Goal: Transaction & Acquisition: Purchase product/service

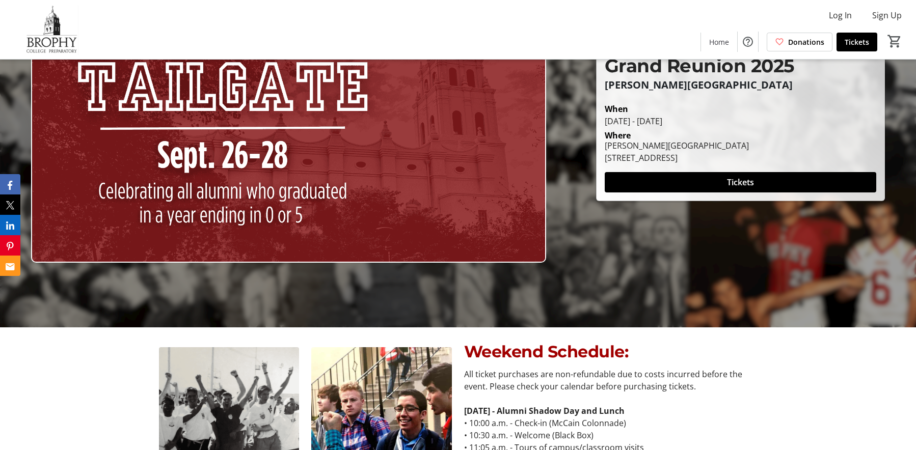
scroll to position [26, 0]
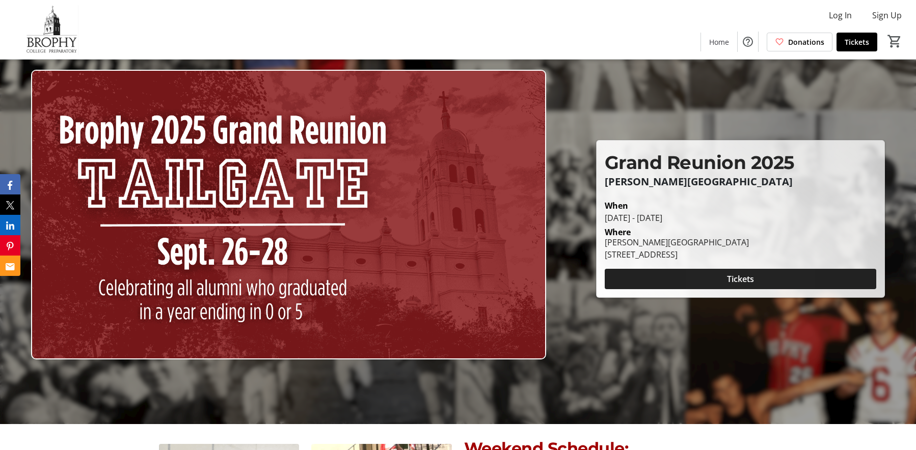
click at [716, 279] on span at bounding box center [739, 279] width 271 height 24
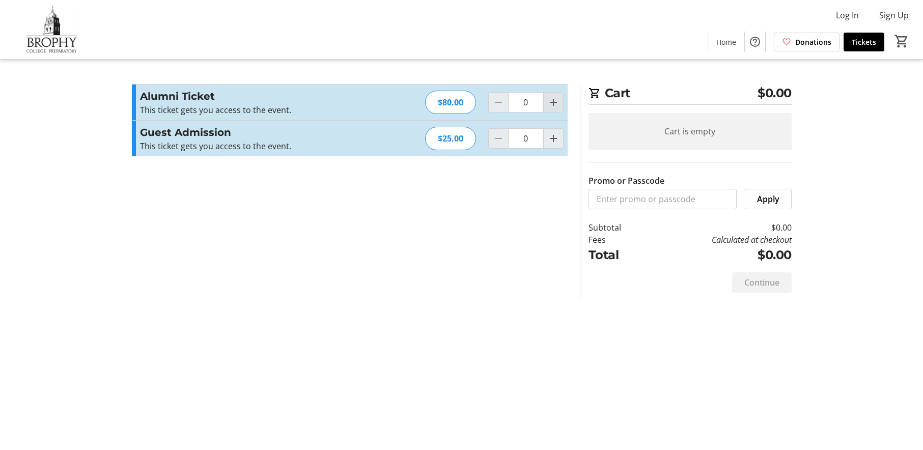
click at [557, 101] on mat-icon "Increment by one" at bounding box center [553, 102] width 12 height 12
type input "1"
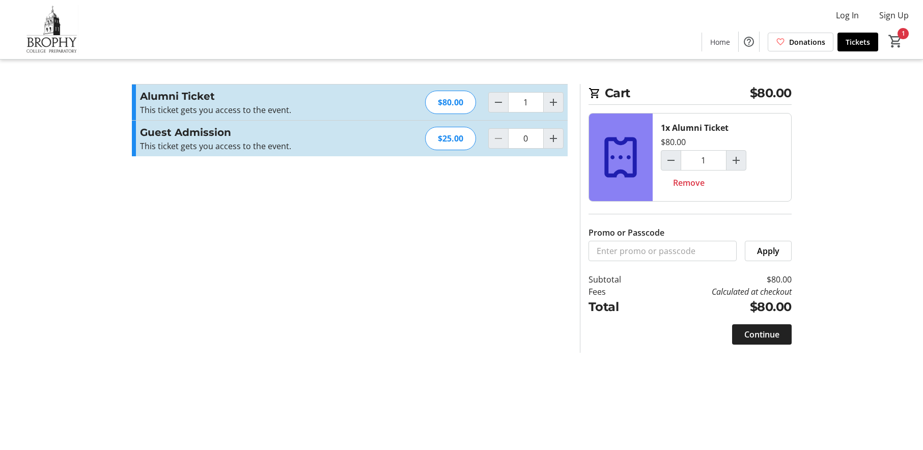
click at [743, 331] on span "Continue" at bounding box center [761, 334] width 35 height 12
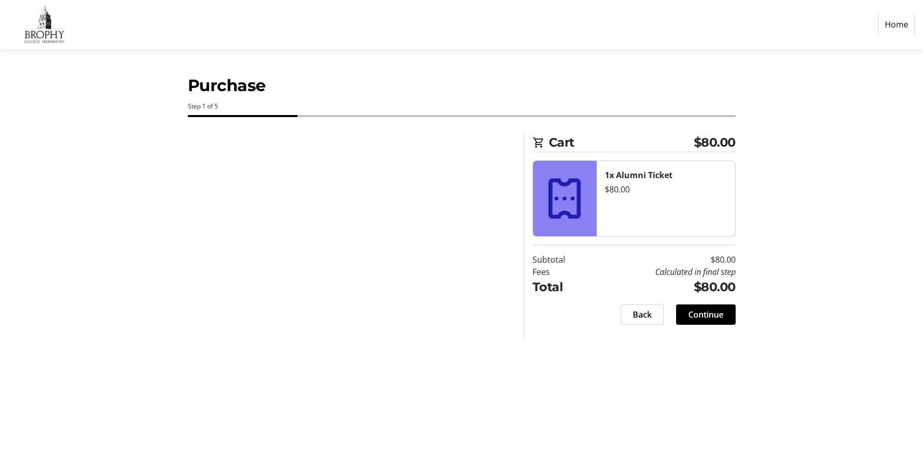
select select "US"
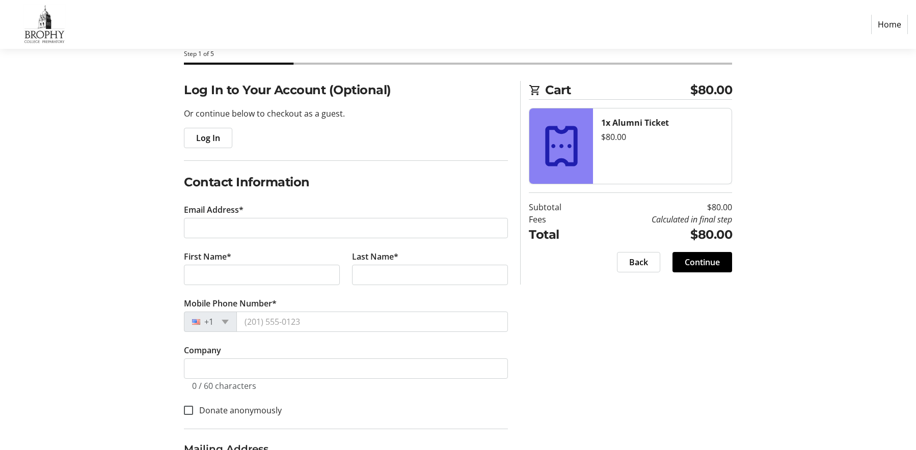
scroll to position [51, 0]
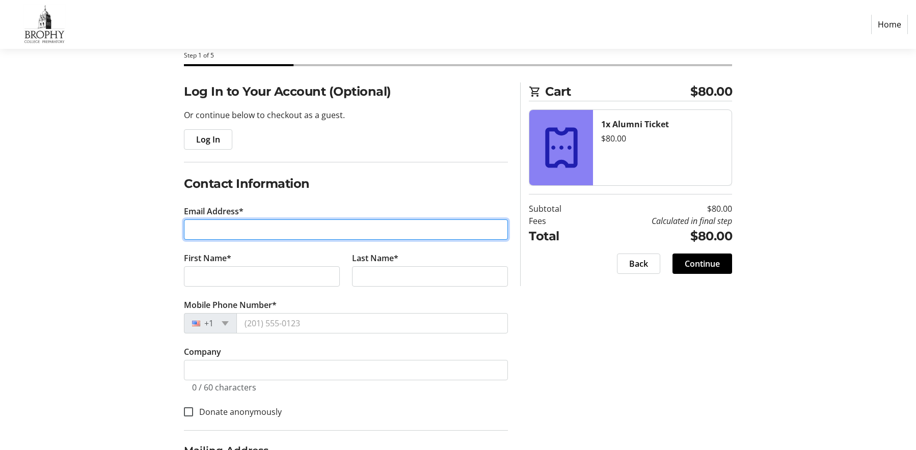
click at [302, 226] on input "Email Address*" at bounding box center [346, 229] width 324 height 20
type input "[EMAIL_ADDRESS][DOMAIN_NAME]"
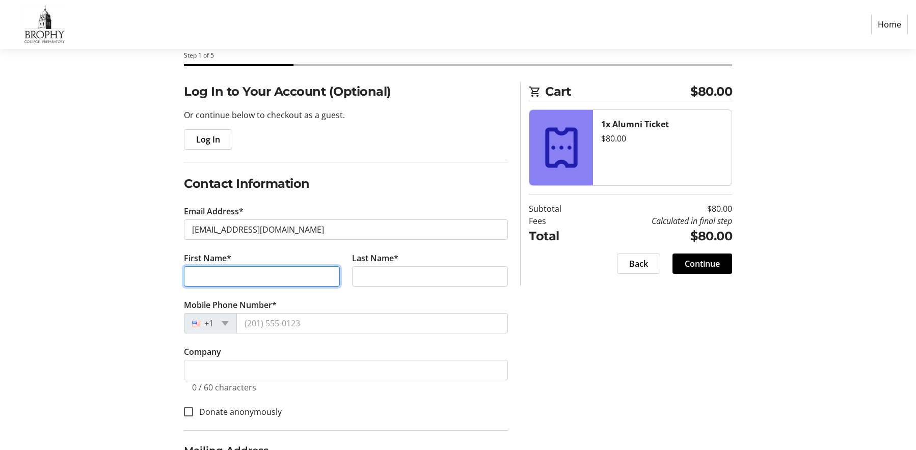
type input "[PERSON_NAME]"
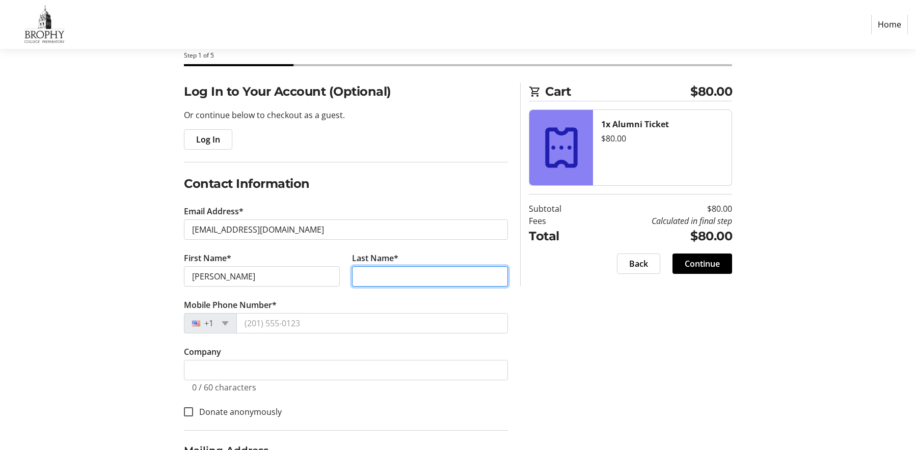
type input "[PERSON_NAME]"
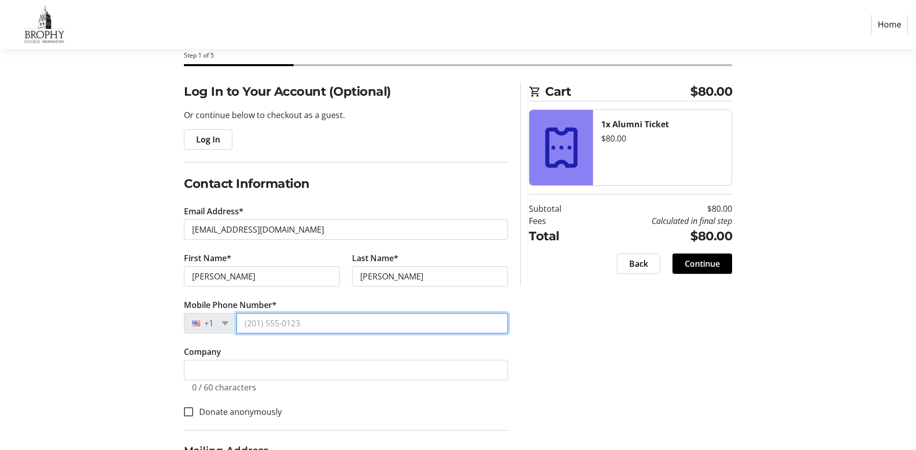
type input "[PHONE_NUMBER]"
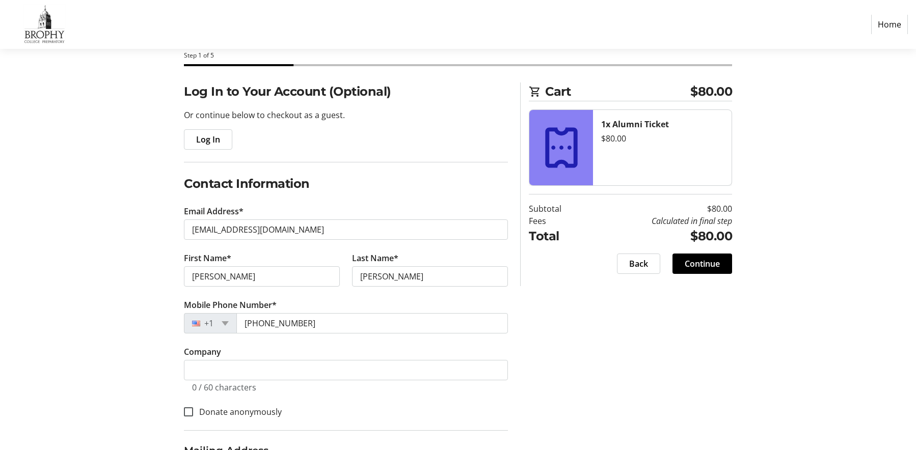
type input "[STREET_ADDRESS]"
type input "[US_STATE][GEOGRAPHIC_DATA]"
select select "OK"
type input "73116"
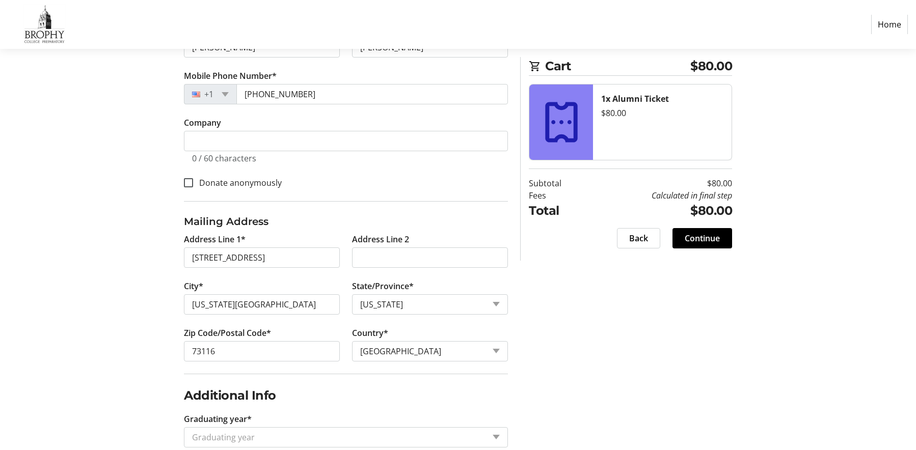
scroll to position [302, 0]
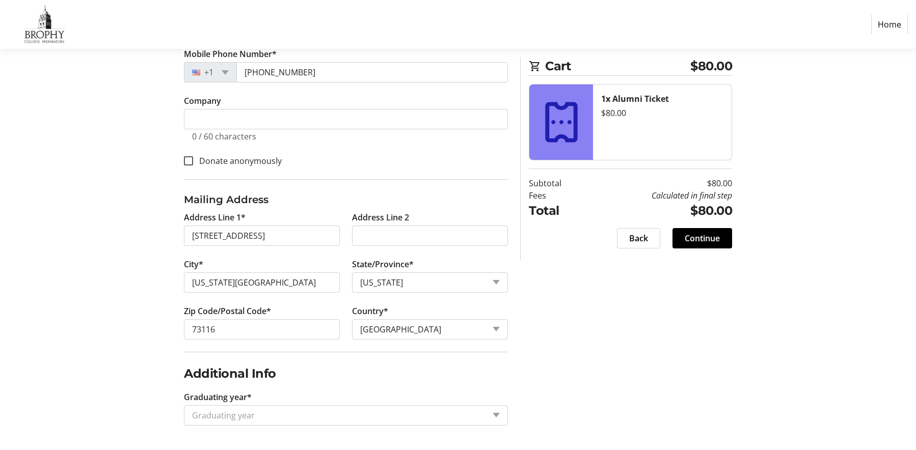
click at [551, 275] on div "Log In to Your Account (Optional) Or continue below to checkout as a guest. Log…" at bounding box center [458, 140] width 672 height 619
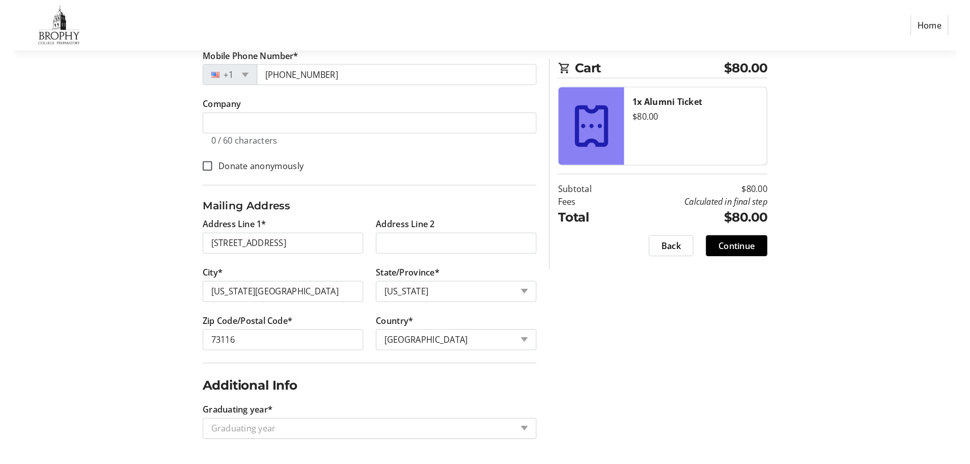
scroll to position [288, 0]
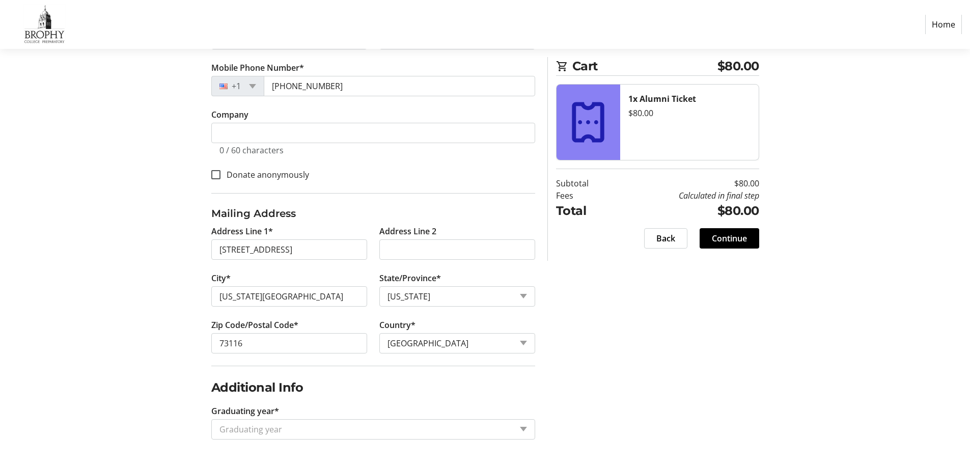
click at [259, 424] on input "Graduating year*" at bounding box center [365, 429] width 292 height 12
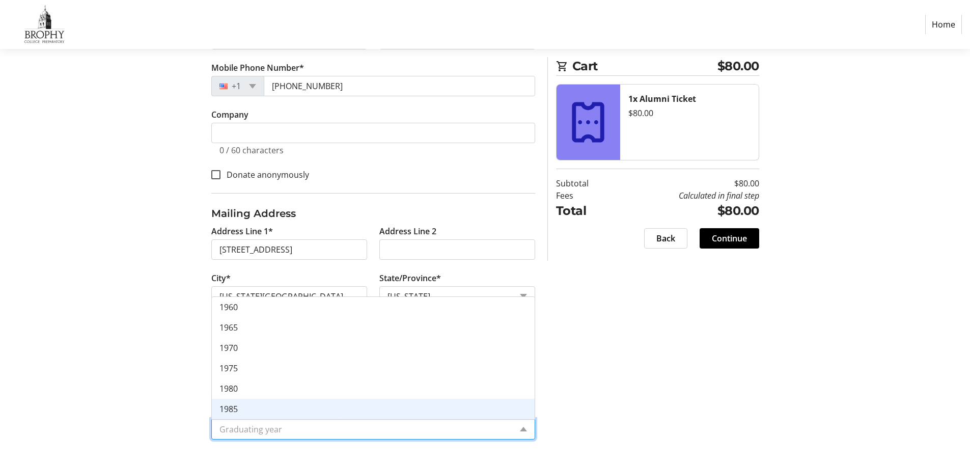
click at [267, 409] on div "1985" at bounding box center [373, 409] width 323 height 20
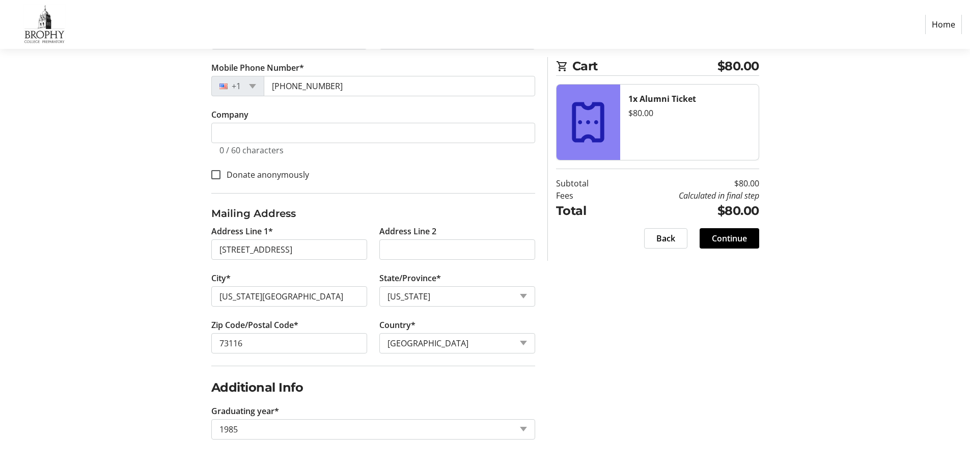
click at [87, 351] on section "Purchase Step 1 of 5 Cart $80.00 1x Alumni Ticket $80.00 Subtotal $80.00 Fees C…" at bounding box center [485, 112] width 970 height 703
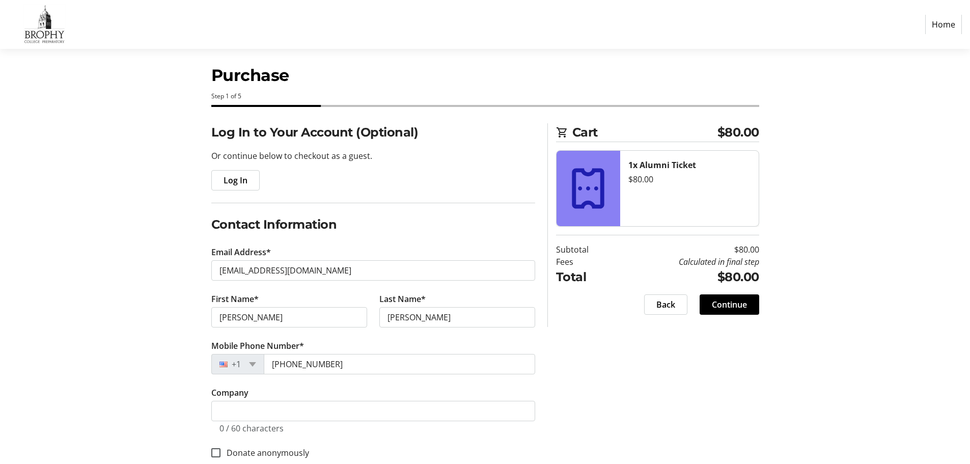
scroll to position [0, 0]
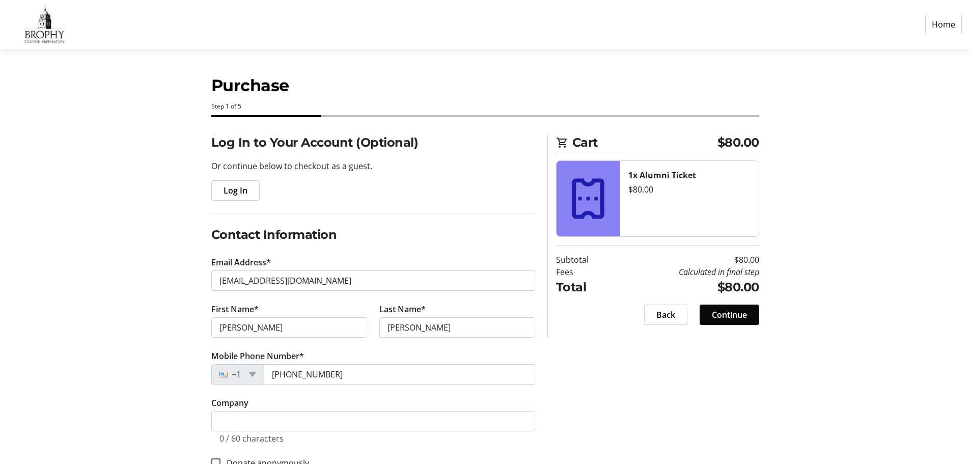
click at [740, 315] on span "Continue" at bounding box center [729, 315] width 35 height 12
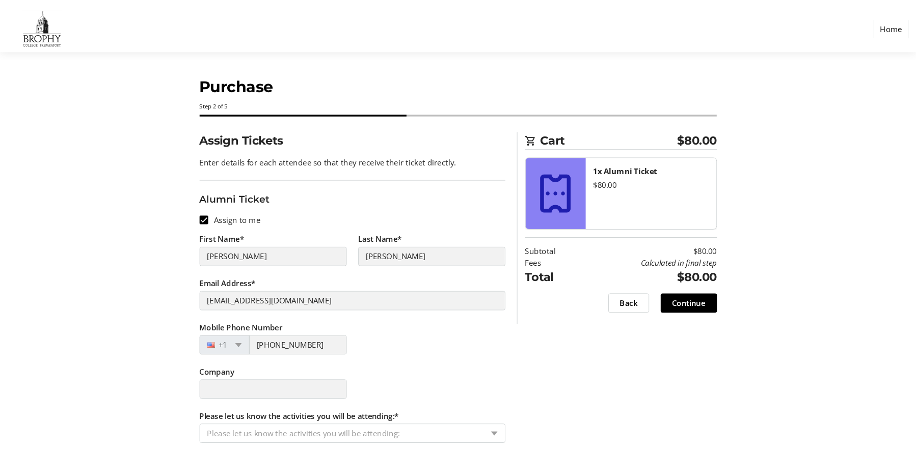
scroll to position [11, 0]
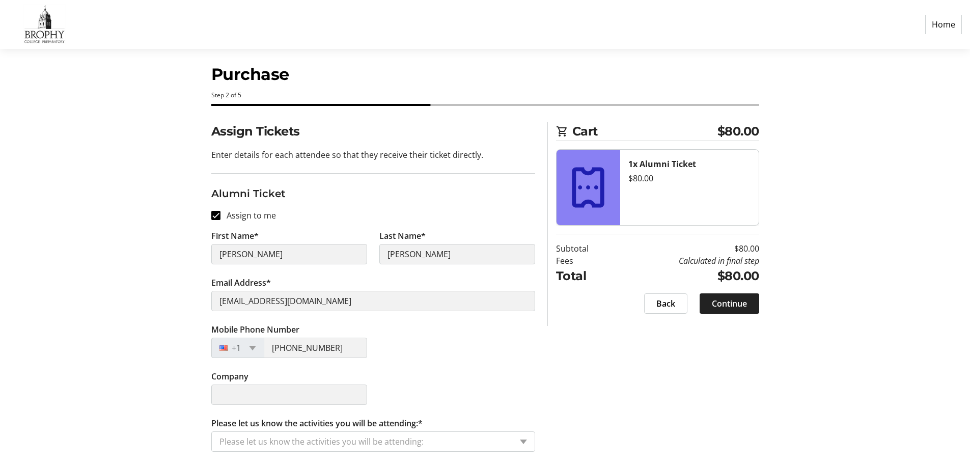
click at [731, 301] on span "Continue" at bounding box center [729, 303] width 35 height 12
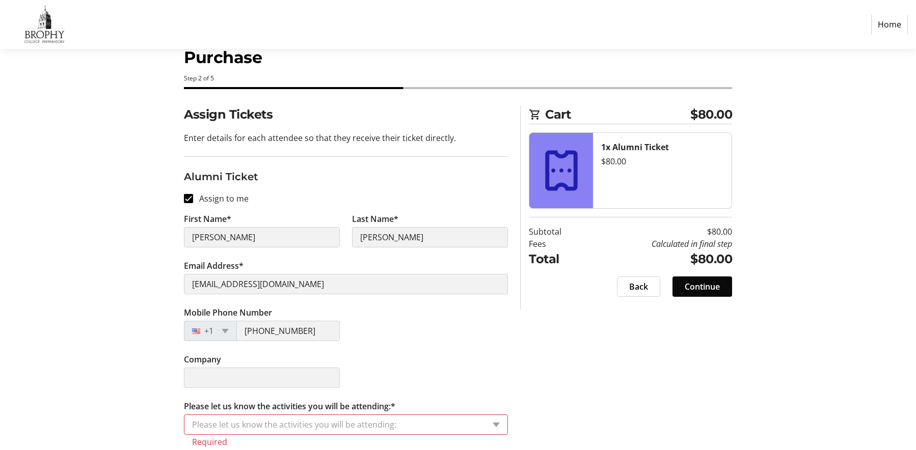
scroll to position [37, 0]
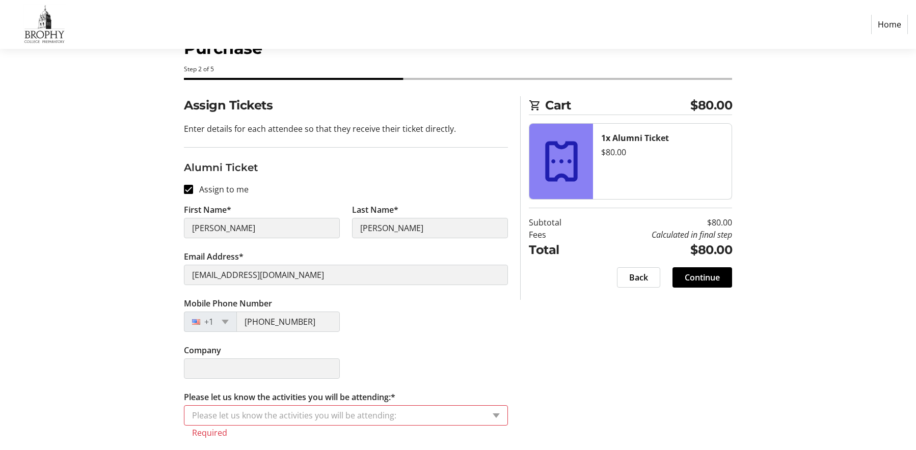
click at [334, 416] on input "Please let us know the activities you will be attending:*" at bounding box center [338, 415] width 292 height 12
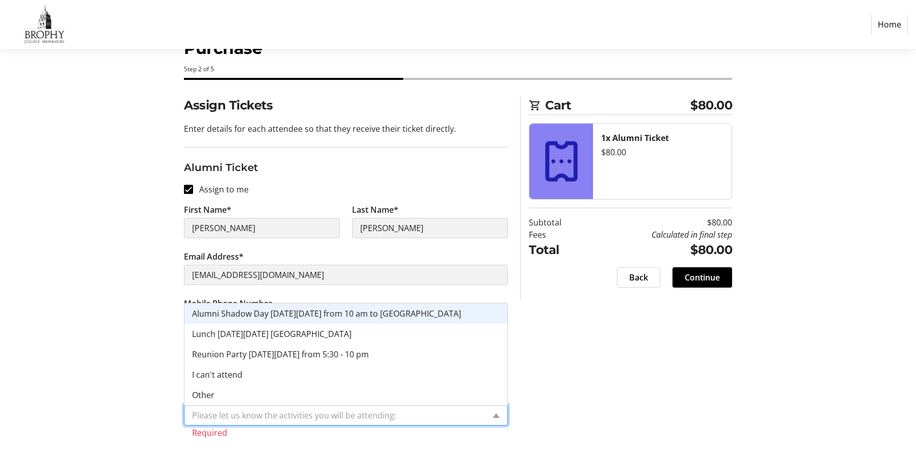
click at [250, 318] on span "Alumni Shadow Day [DATE][DATE] from 10 am to [GEOGRAPHIC_DATA]" at bounding box center [326, 313] width 269 height 11
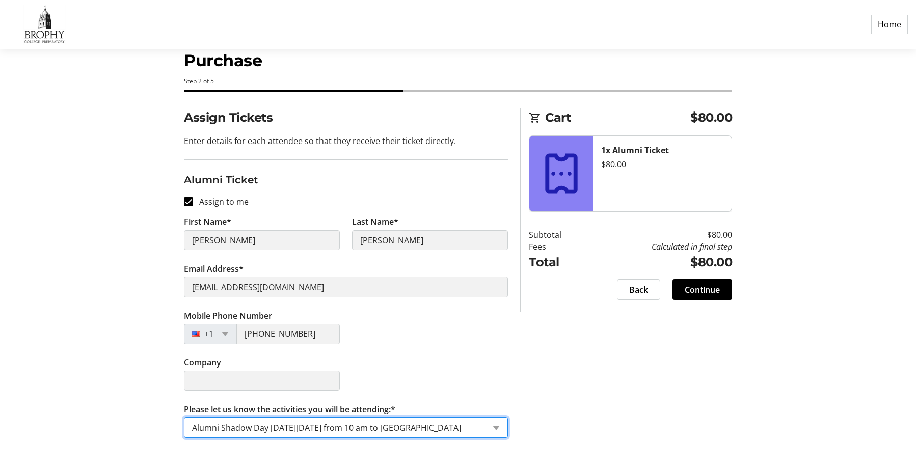
scroll to position [25, 0]
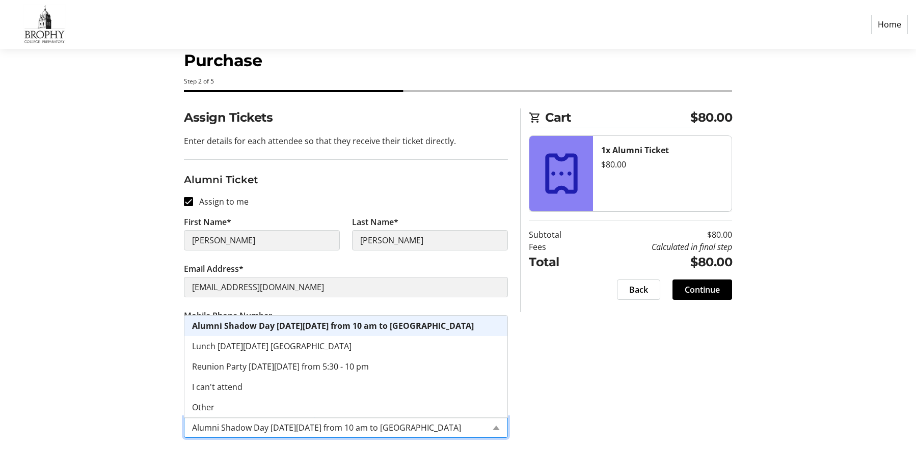
click at [309, 424] on input "Please let us know the activities you will be attending:*" at bounding box center [338, 428] width 292 height 12
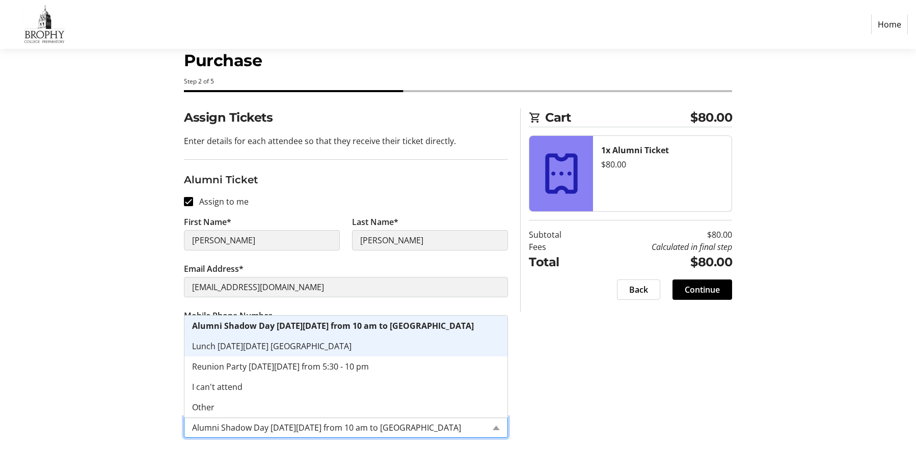
click at [556, 343] on div "Assign Tickets Enter details for each attendee so that they receive their ticke…" at bounding box center [458, 279] width 672 height 342
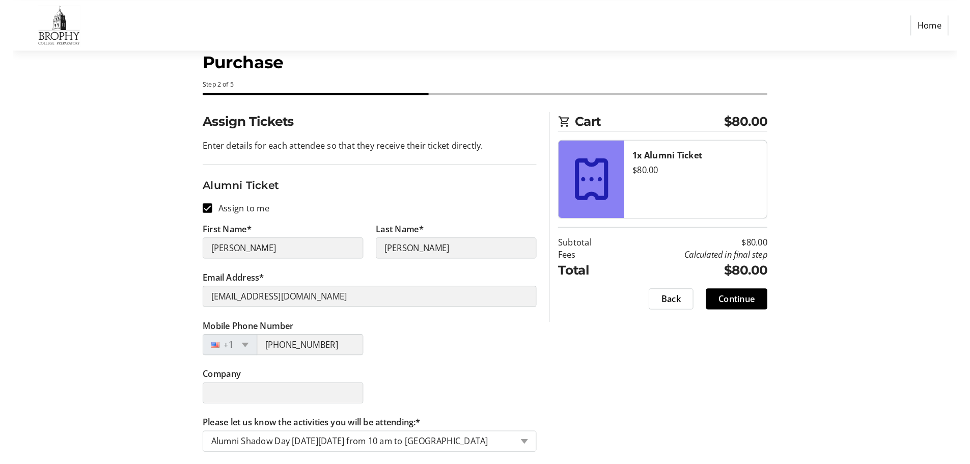
scroll to position [11, 0]
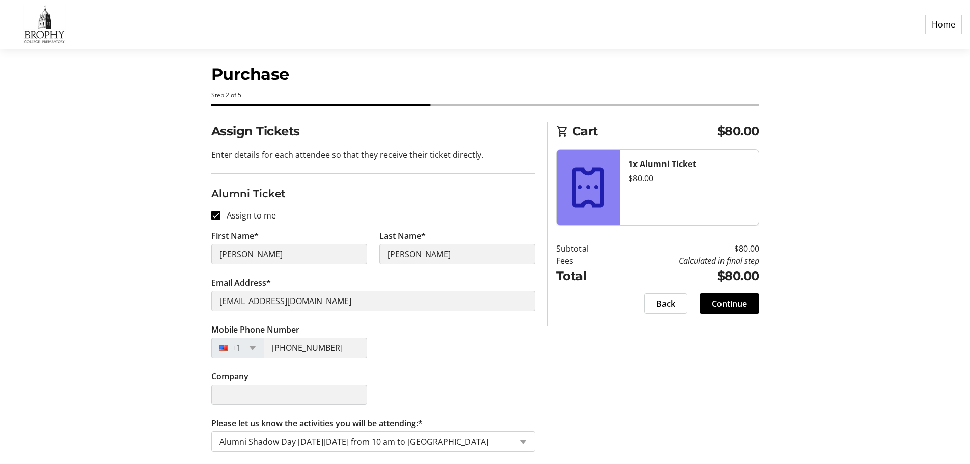
click at [315, 434] on div "Please let us know the activities you will be attending: × Alumni Shadow Day [D…" at bounding box center [362, 441] width 300 height 19
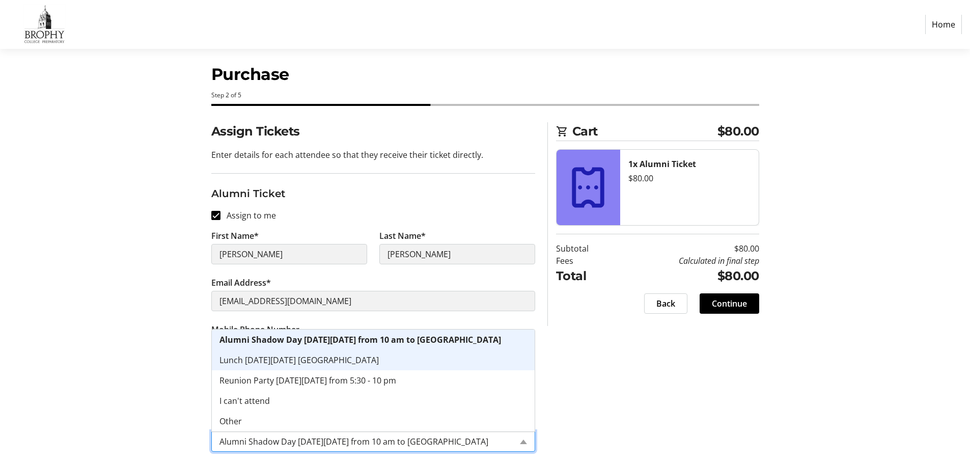
click at [294, 367] on div "Lunch [DATE][DATE] [GEOGRAPHIC_DATA]" at bounding box center [373, 360] width 323 height 20
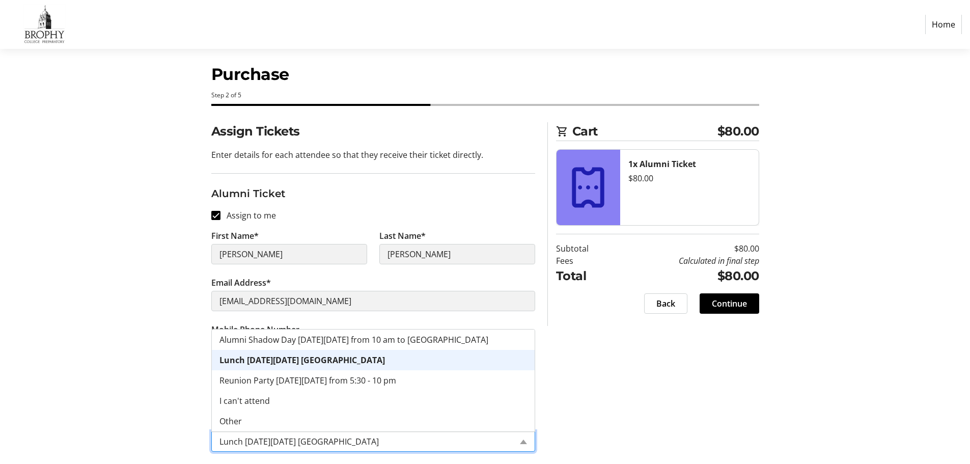
click at [311, 441] on input "Please let us know the activities you will be attending:*" at bounding box center [365, 441] width 292 height 12
click at [308, 378] on span "Reunion Party [DATE][DATE] from 5:30 - 10 pm" at bounding box center [307, 380] width 177 height 11
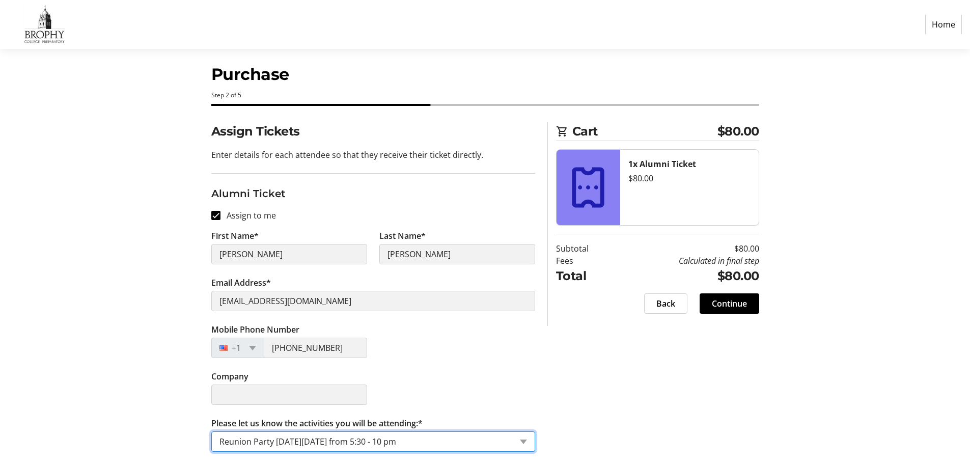
click at [285, 441] on input "Please let us know the activities you will be attending:*" at bounding box center [365, 441] width 292 height 12
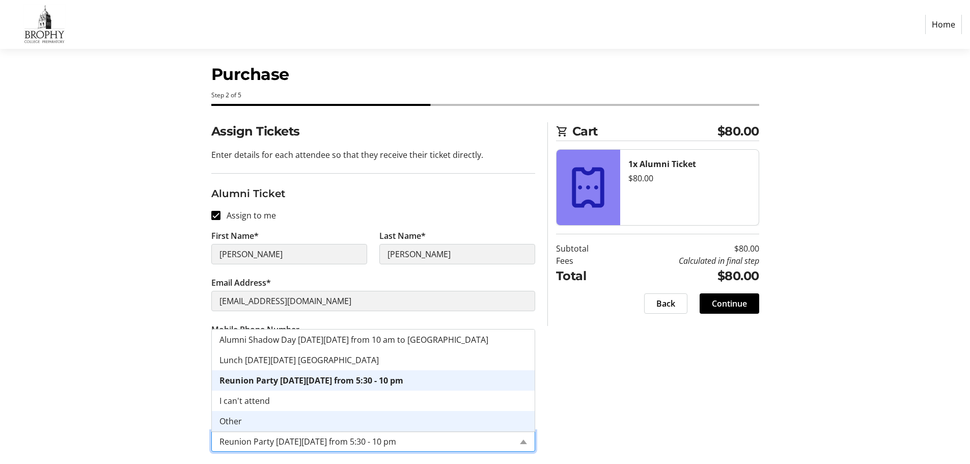
click at [253, 422] on div "Other" at bounding box center [373, 421] width 323 height 20
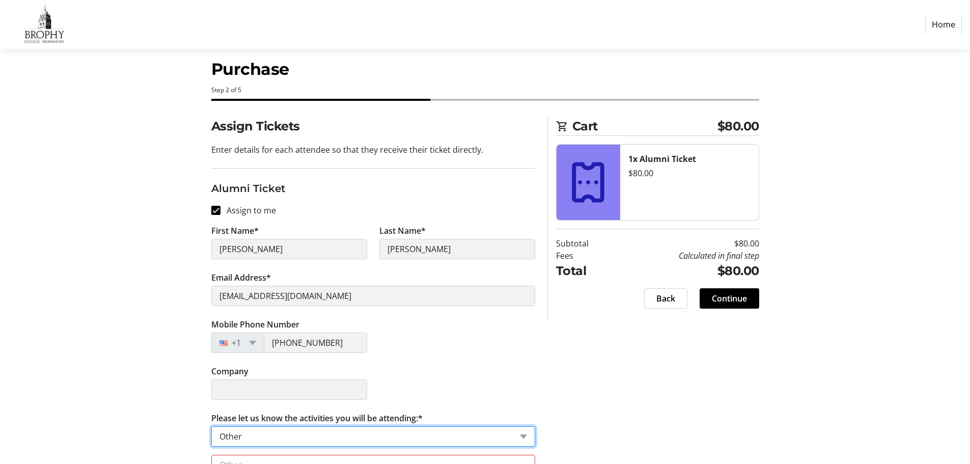
scroll to position [52, 0]
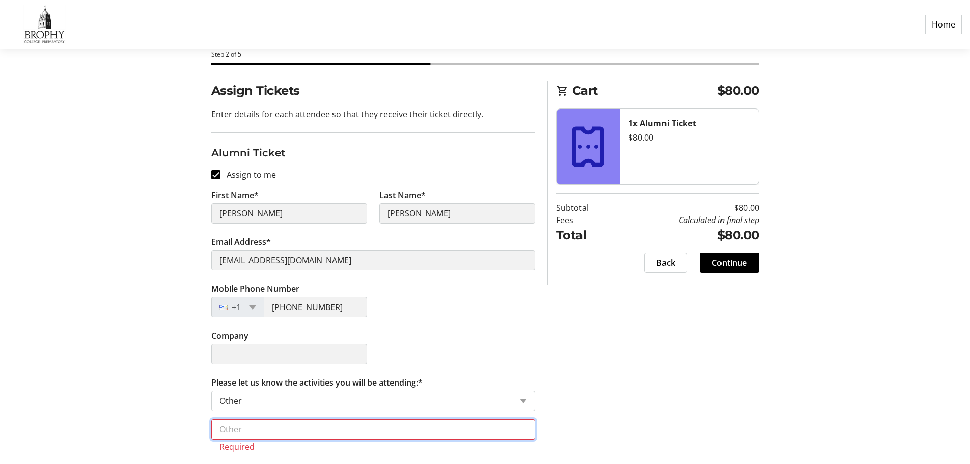
click at [277, 426] on input "text" at bounding box center [373, 429] width 324 height 20
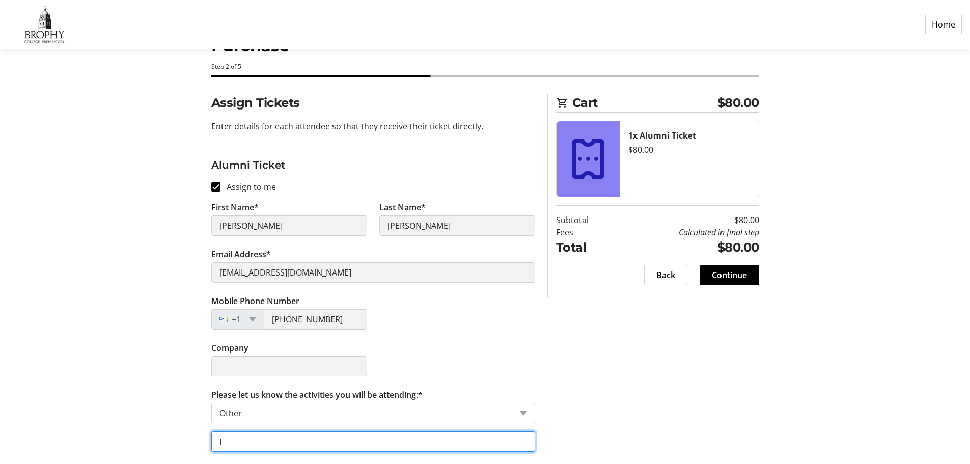
scroll to position [40, 0]
type input "I am likely to attend all events"
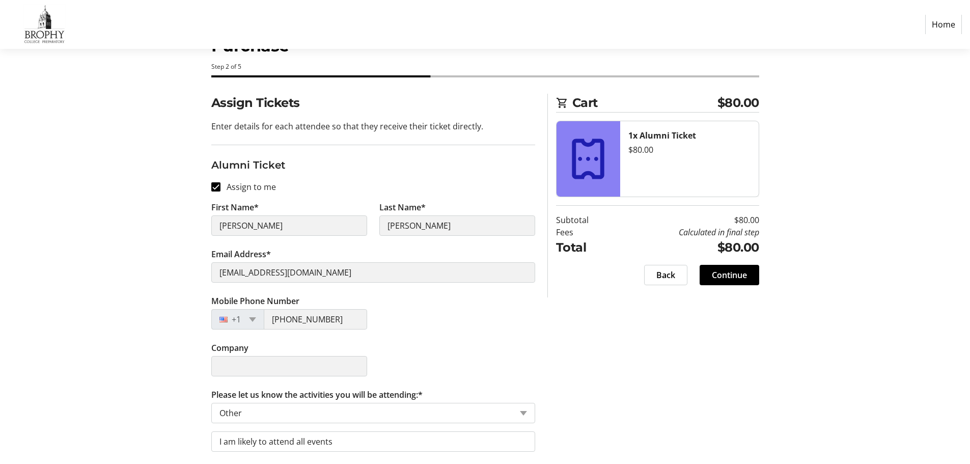
click at [698, 372] on div "Assign Tickets Enter details for each attendee so that they receive their ticke…" at bounding box center [485, 279] width 672 height 370
click at [739, 275] on span "Continue" at bounding box center [729, 275] width 35 height 12
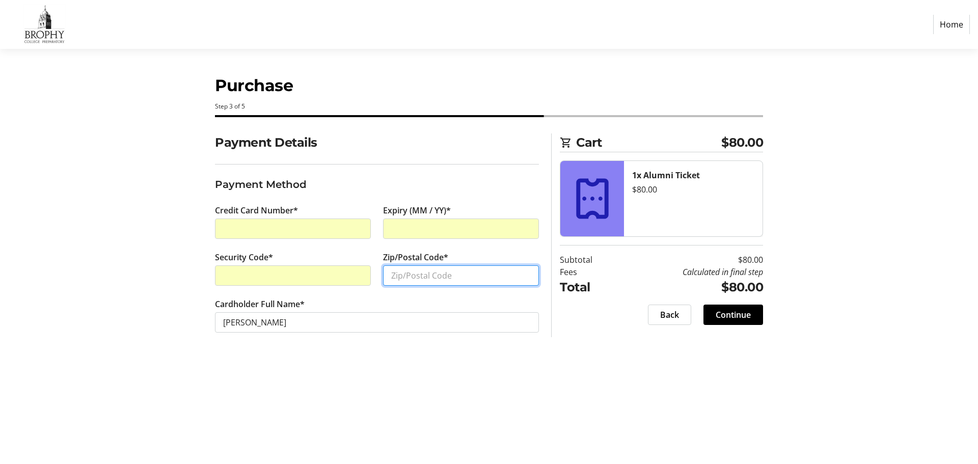
click at [459, 272] on input "Zip/Postal Code*" at bounding box center [461, 275] width 156 height 20
type input "73116"
click at [642, 392] on div "Purchase Step 3 of 5 Cart $80.00 1x Alumni Ticket $80.00 Subtotal $80.00 Fees C…" at bounding box center [489, 256] width 672 height 415
click at [741, 315] on span "Continue" at bounding box center [732, 315] width 35 height 12
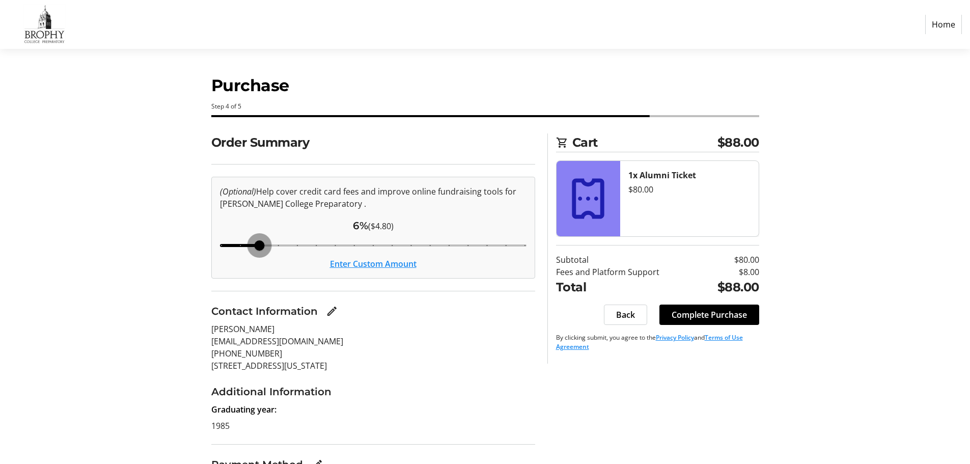
drag, startPoint x: 333, startPoint y: 244, endPoint x: 258, endPoint y: 250, distance: 75.6
click at [258, 250] on input "Cover fees percentage" at bounding box center [373, 245] width 328 height 22
drag, startPoint x: 261, startPoint y: 250, endPoint x: 252, endPoint y: 250, distance: 8.7
click at [252, 250] on input "Cover fees percentage" at bounding box center [373, 245] width 328 height 22
type input "5"
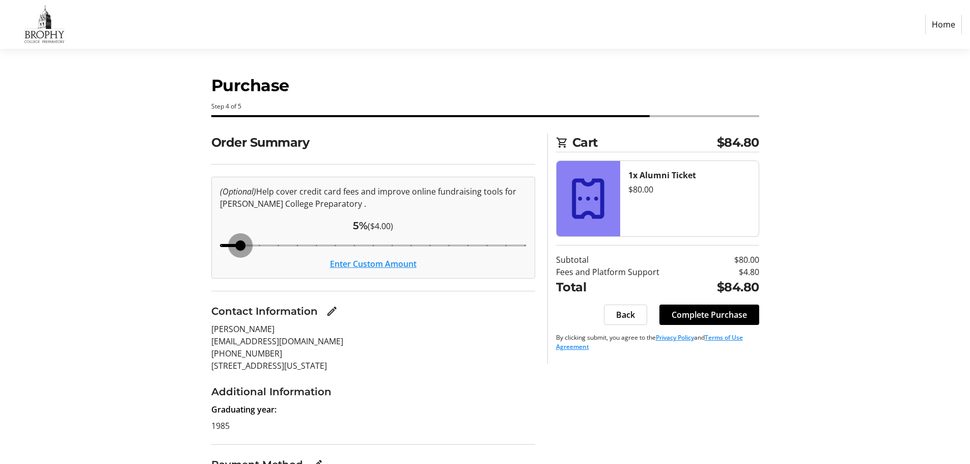
click at [238, 245] on input "Cover fees percentage" at bounding box center [373, 245] width 328 height 22
click at [240, 244] on input "Cover fees percentage" at bounding box center [373, 245] width 328 height 22
click at [192, 278] on div "Order Summary (Optional) Help cover credit card fees and improve online fundrai…" at bounding box center [485, 337] width 672 height 408
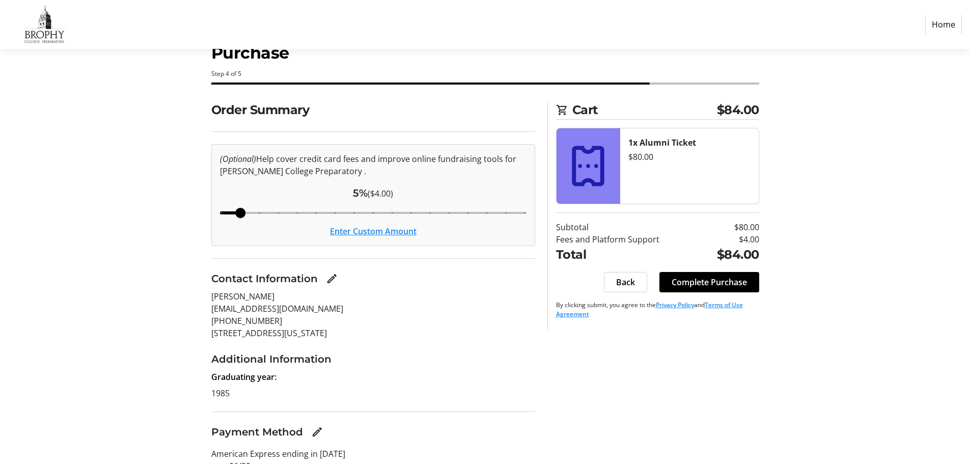
scroll to position [77, 0]
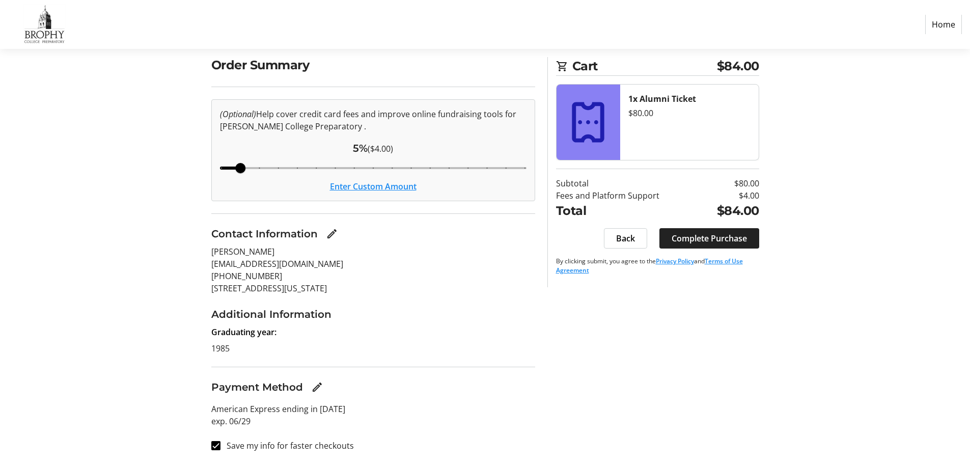
click at [706, 238] on span "Complete Purchase" at bounding box center [709, 238] width 75 height 12
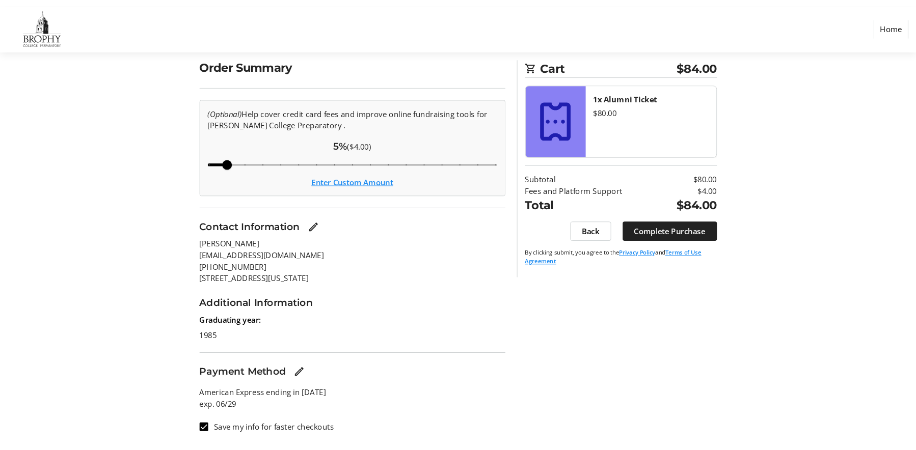
scroll to position [0, 0]
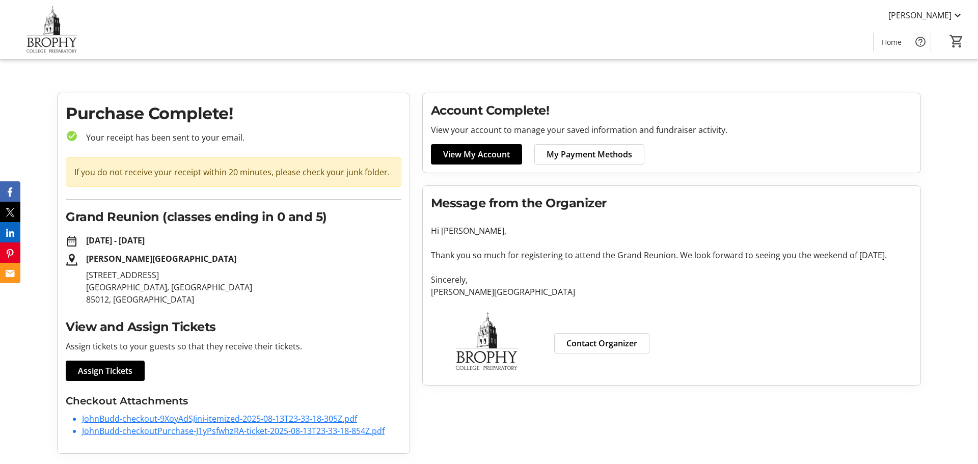
click at [194, 418] on link "JohnBudd-checkout-9XoyAdSJini-itemized-2025-08-13T23-33-18-305Z.pdf" at bounding box center [219, 418] width 275 height 11
click at [198, 429] on link "JohnBudd-checkoutPurchase-J1yPsfwhzRA-ticket-2025-08-13T23-33-18-854Z.pdf" at bounding box center [233, 430] width 302 height 11
